Goal: Check status: Check status

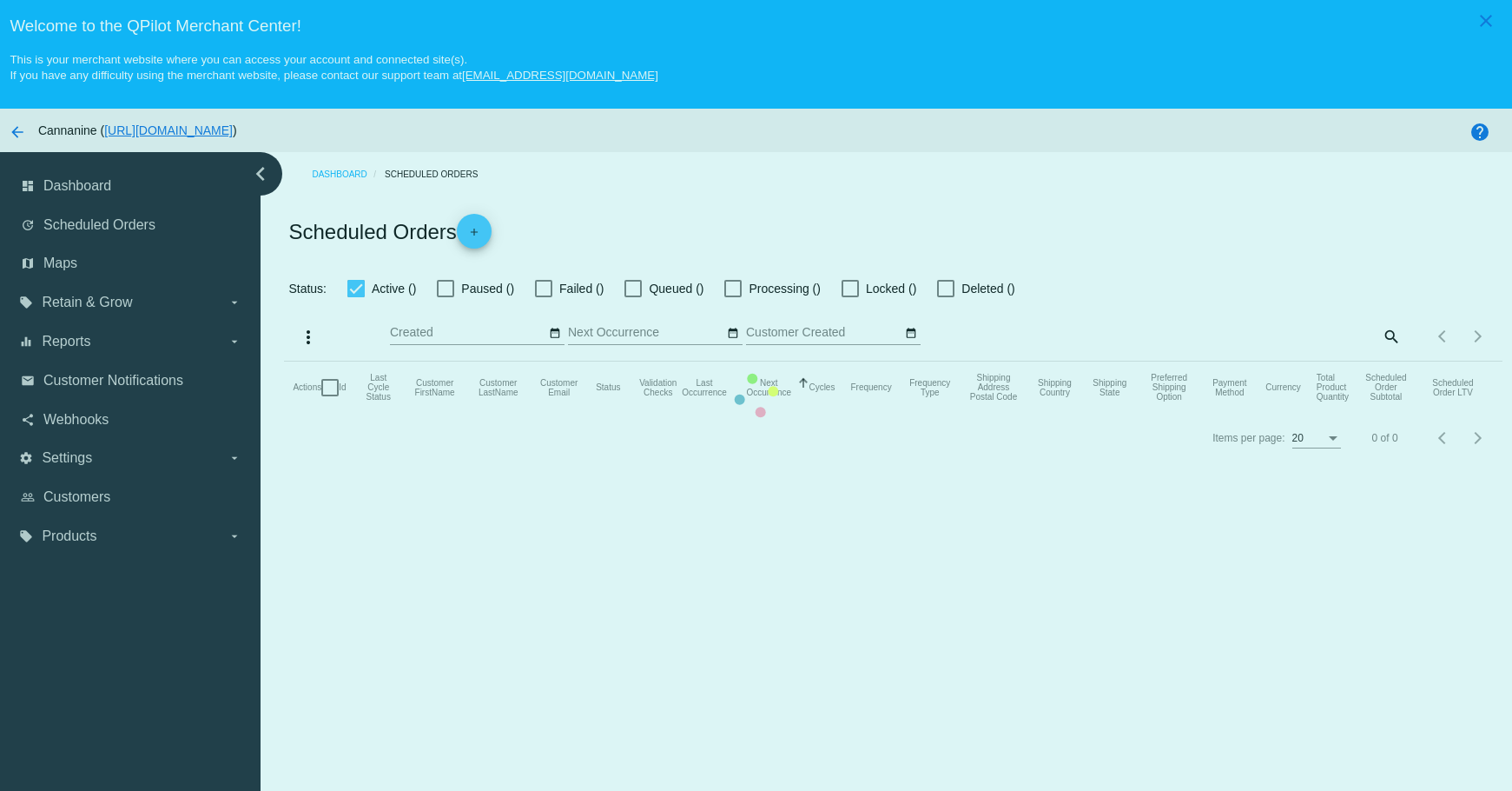
checkbox input "true"
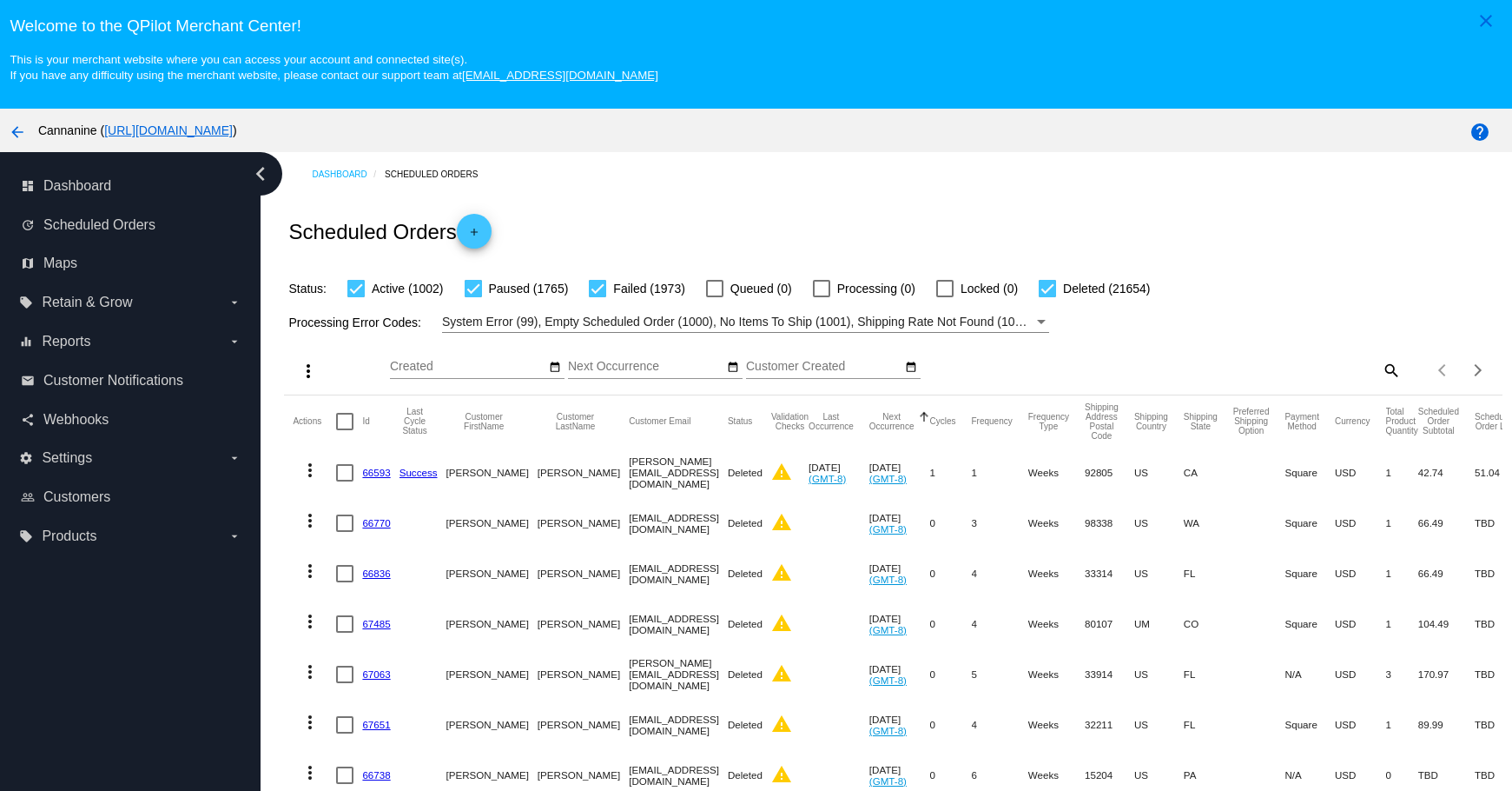
click at [1402, 364] on div "Items per page: 20 1 - 20 of 26394" at bounding box center [1452, 370] width 101 height 49
click at [1381, 365] on mat-icon "search" at bounding box center [1391, 370] width 21 height 27
click at [1266, 365] on input "Search" at bounding box center [1250, 367] width 303 height 13
paste input "[EMAIL_ADDRESS][DOMAIN_NAME]"
type input "[EMAIL_ADDRESS][DOMAIN_NAME]"
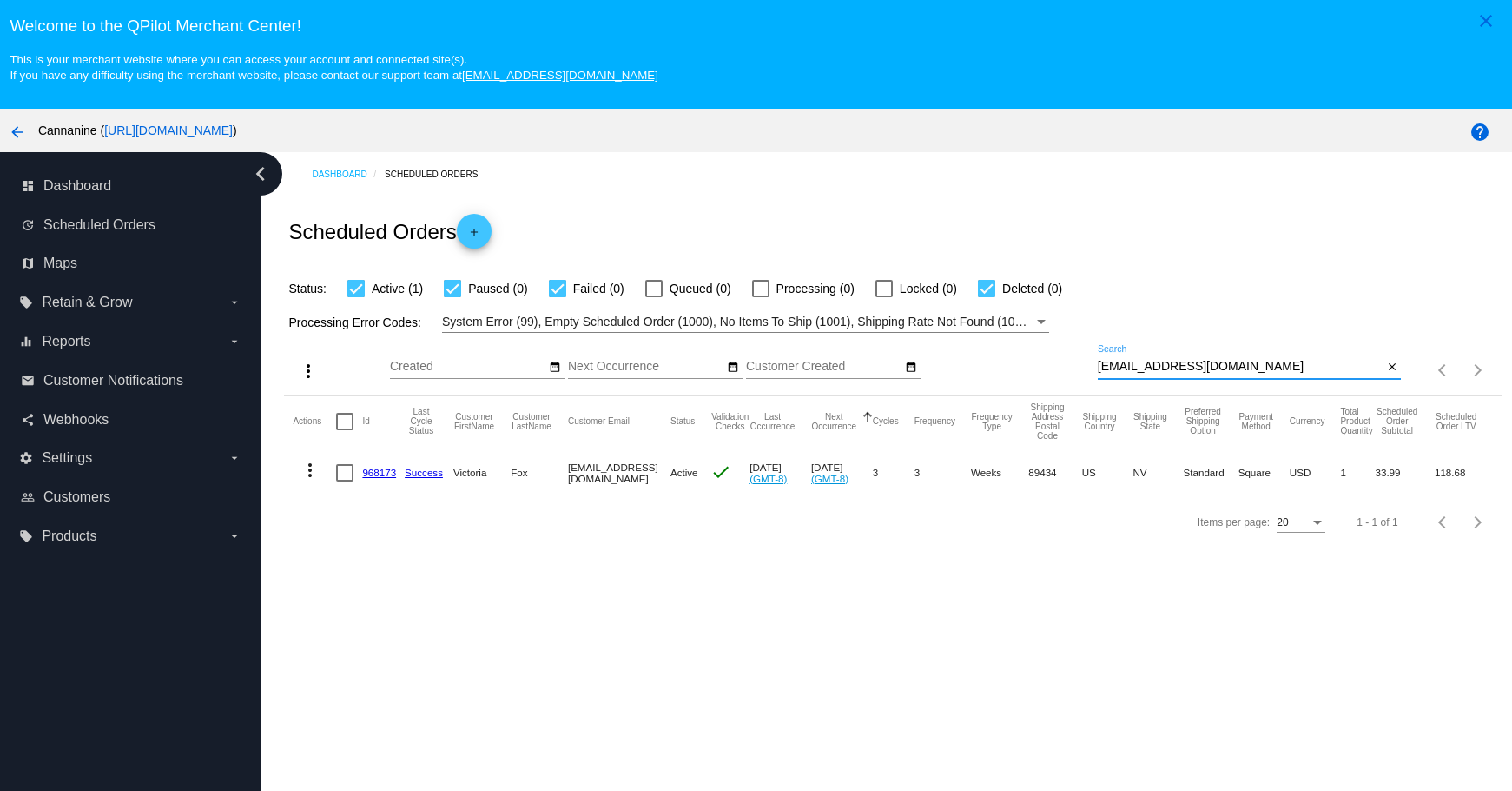
click at [389, 474] on link "968173" at bounding box center [379, 472] width 34 height 12
